Goal: Transaction & Acquisition: Subscribe to service/newsletter

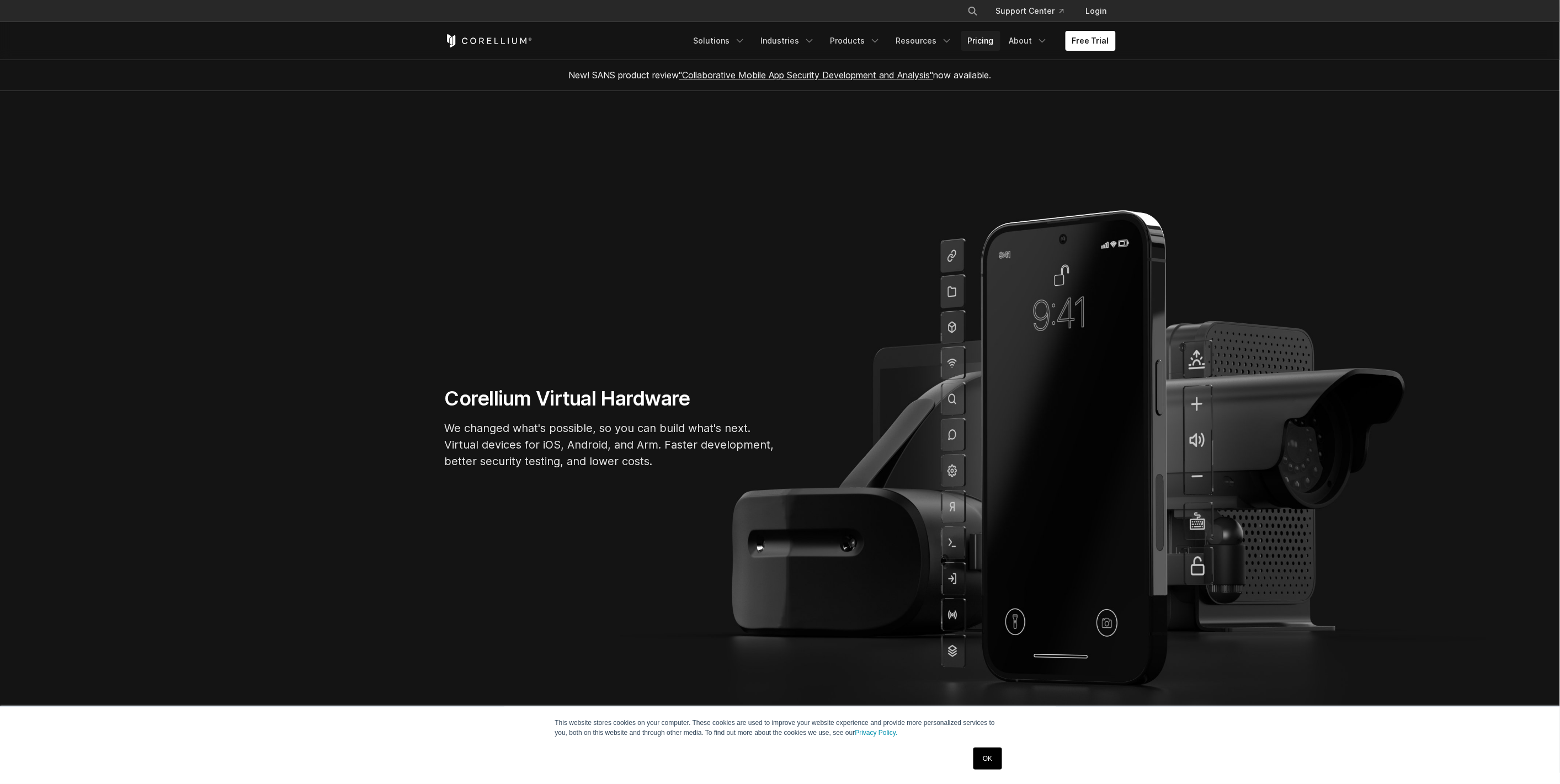
click at [989, 41] on link "Pricing" at bounding box center [980, 41] width 39 height 20
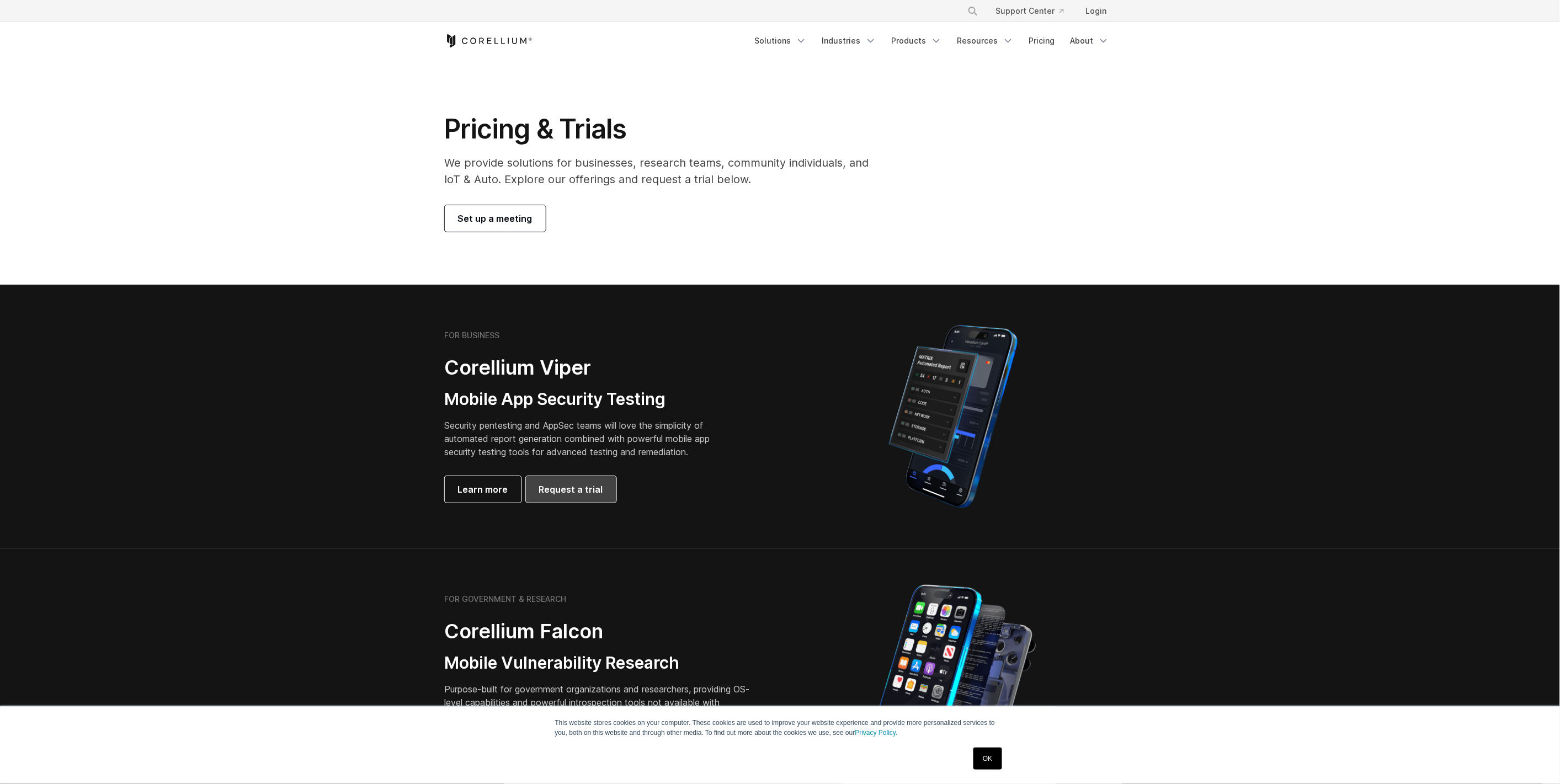
click at [583, 498] on link "Request a trial" at bounding box center [570, 489] width 90 height 27
click at [775, 41] on link "Solutions" at bounding box center [781, 41] width 65 height 20
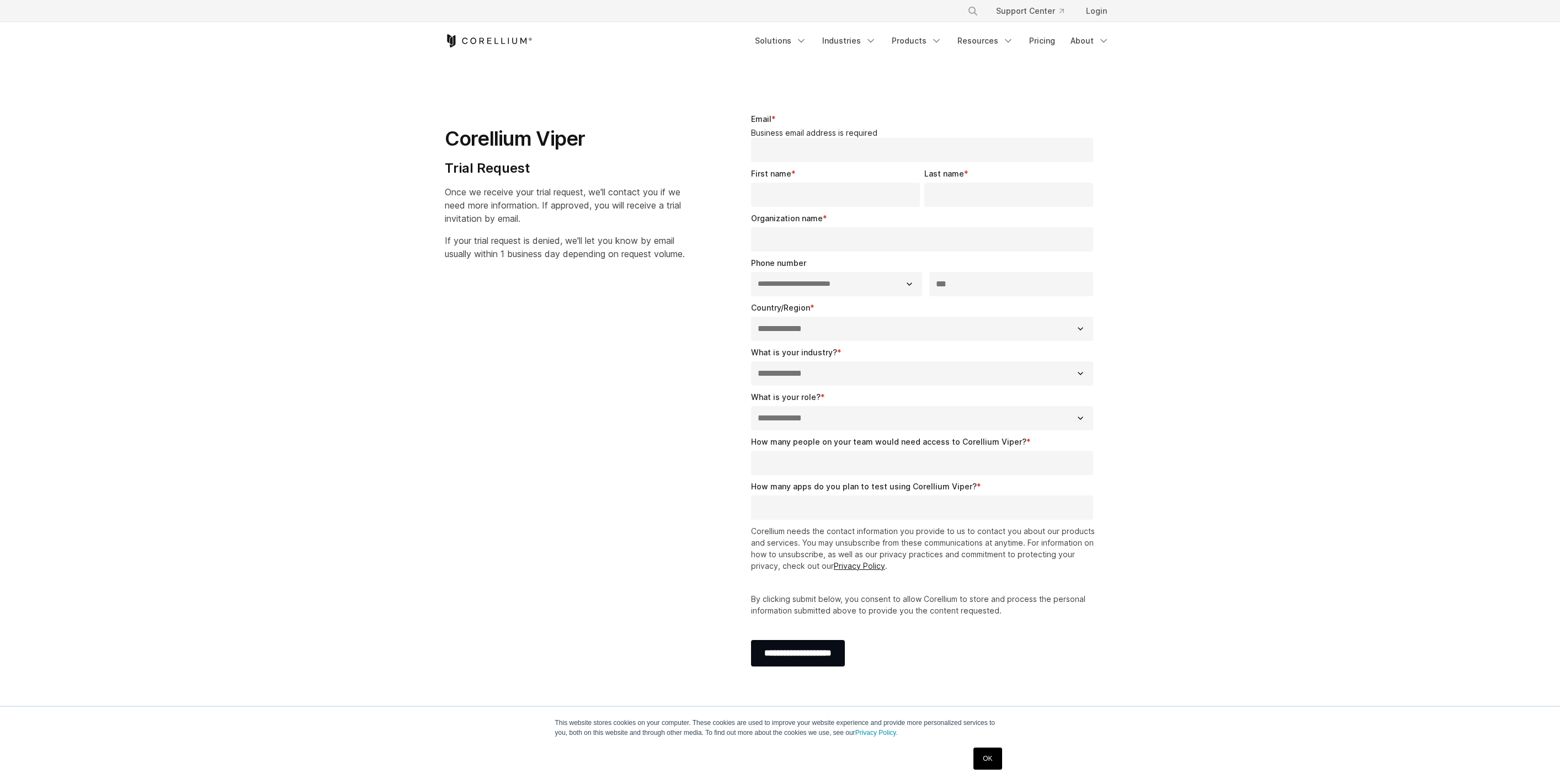
select select "**"
